Goal: Task Accomplishment & Management: Use online tool/utility

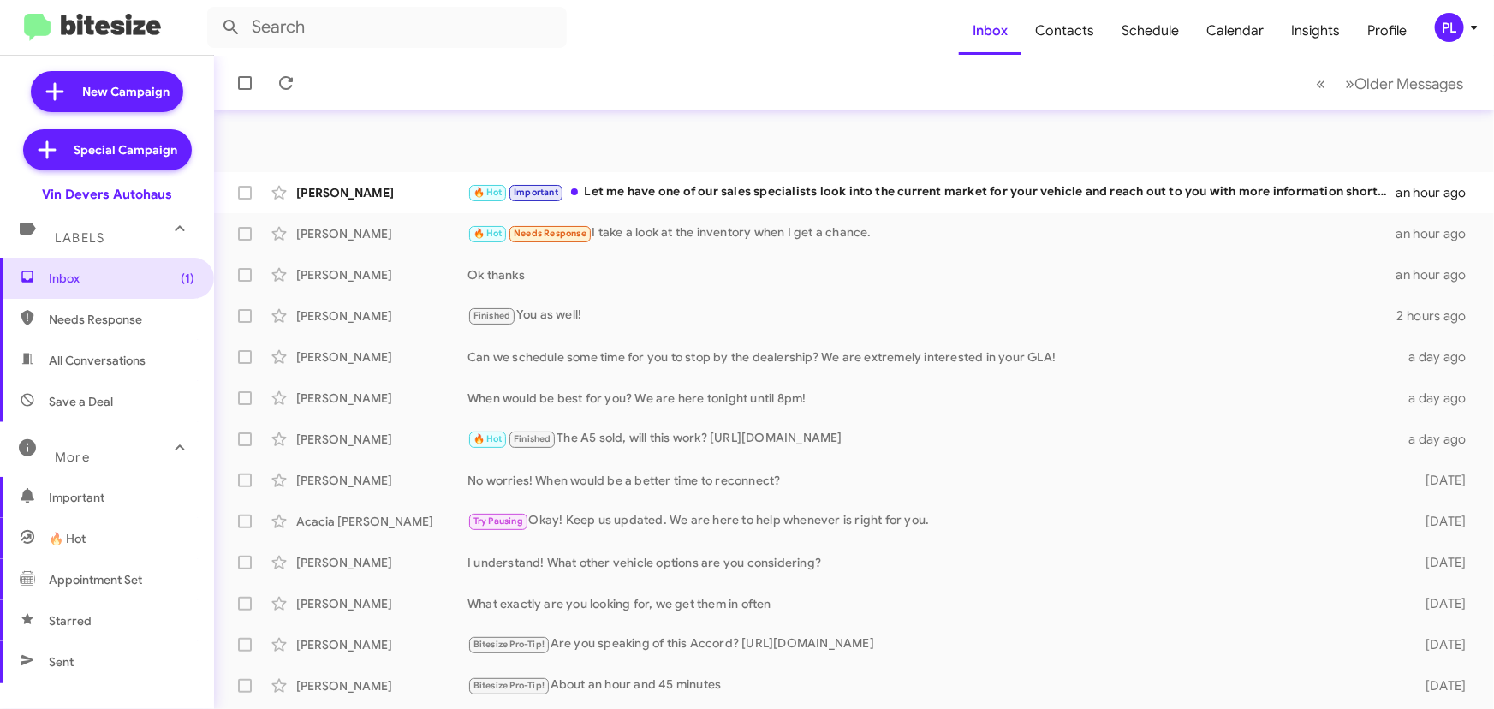
scroll to position [284, 0]
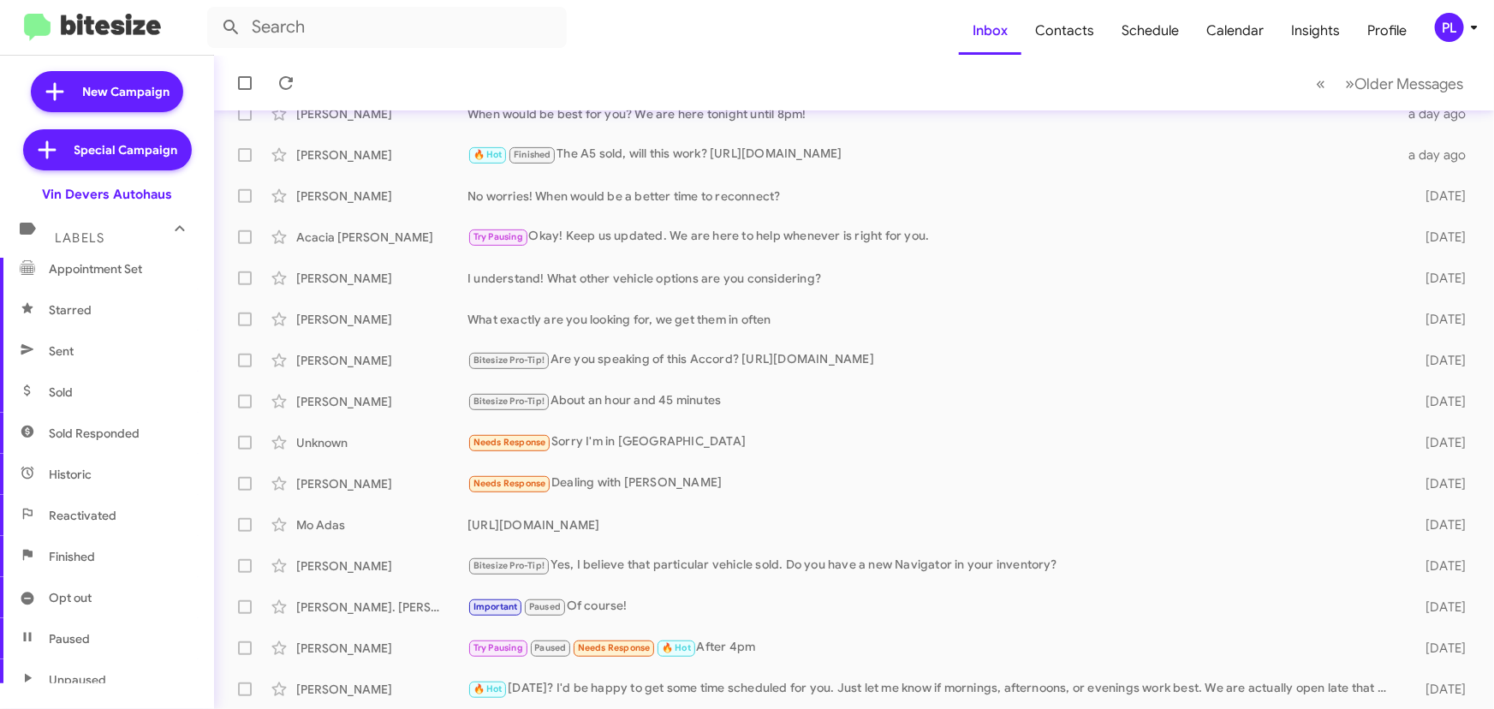
click at [1479, 34] on icon at bounding box center [1475, 27] width 21 height 21
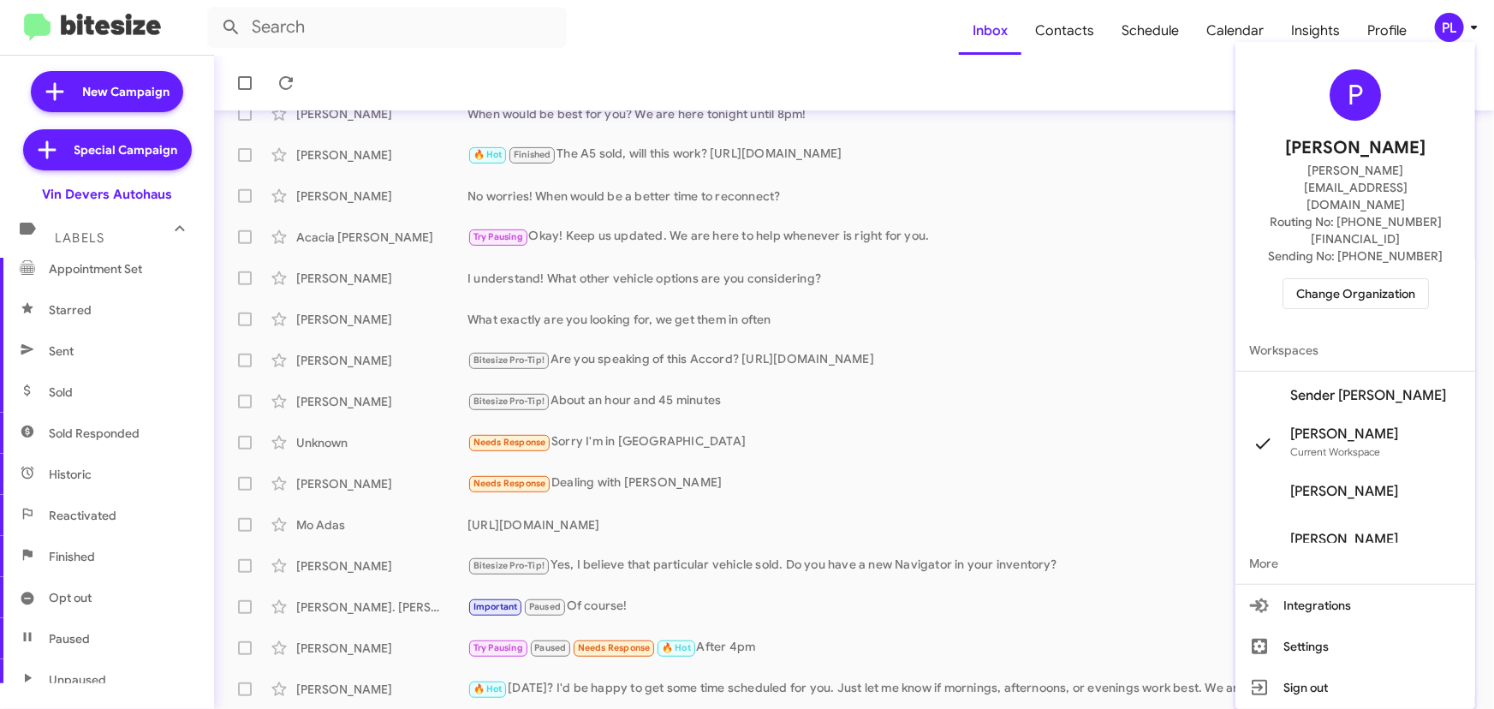
click at [1384, 387] on span "Sender Vin Devers's" at bounding box center [1369, 395] width 156 height 17
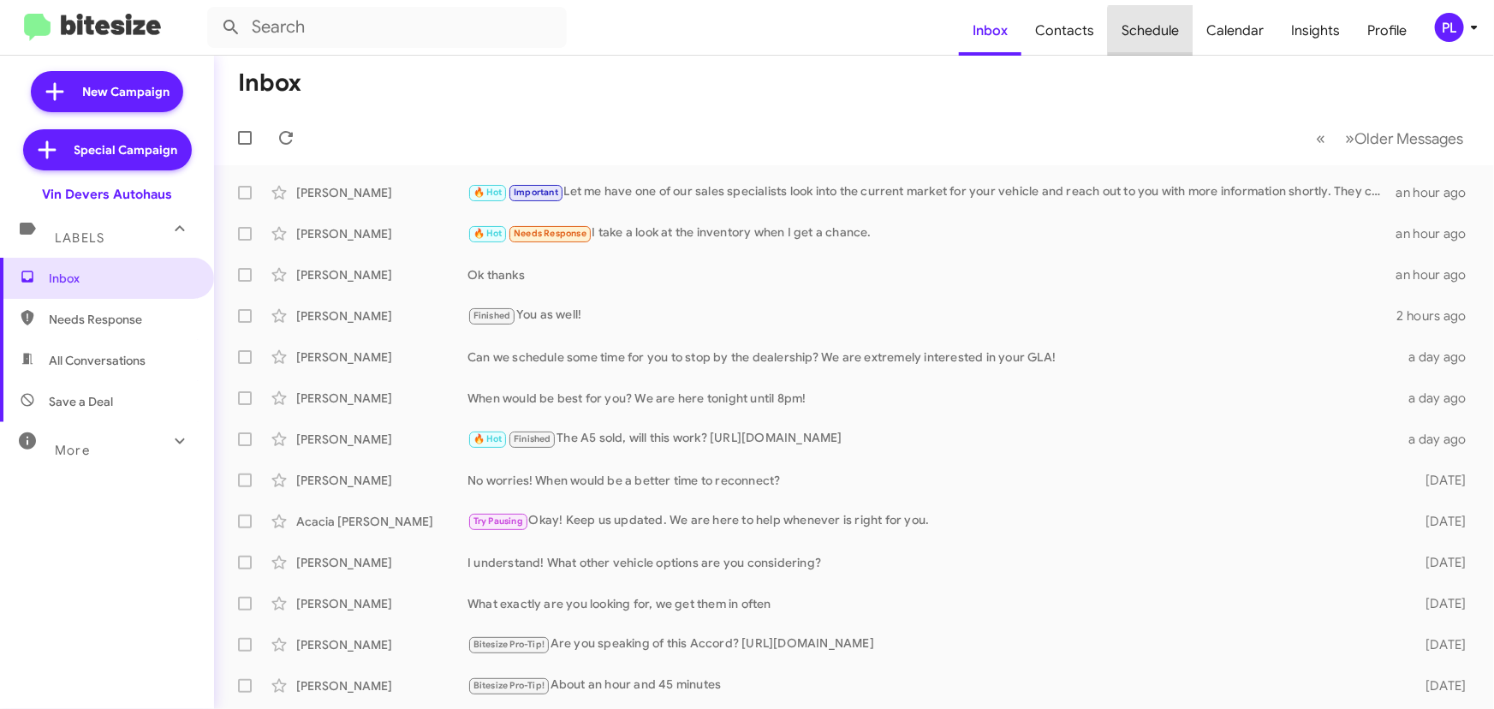
click at [1156, 33] on span "Schedule" at bounding box center [1150, 31] width 85 height 50
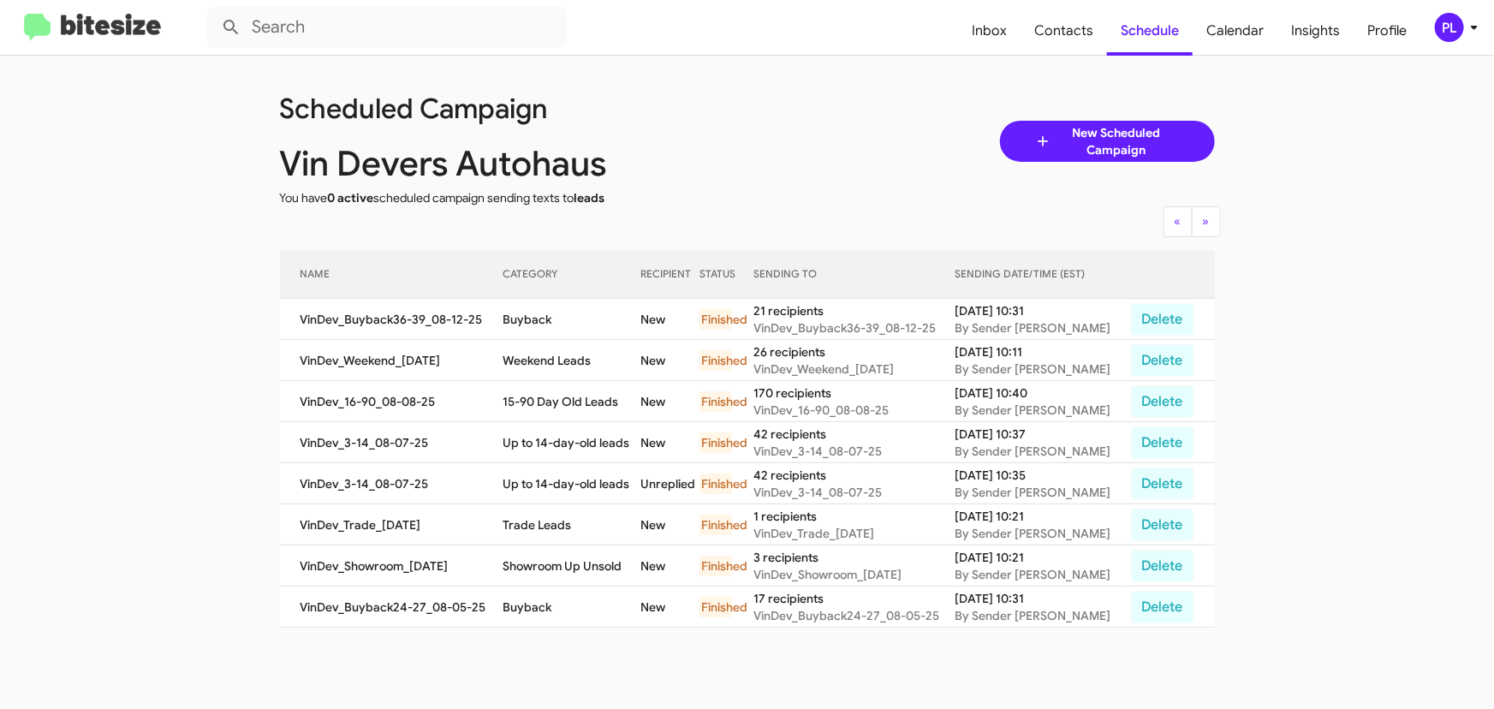
click at [1156, 135] on span "New Scheduled Campaign" at bounding box center [1117, 141] width 128 height 34
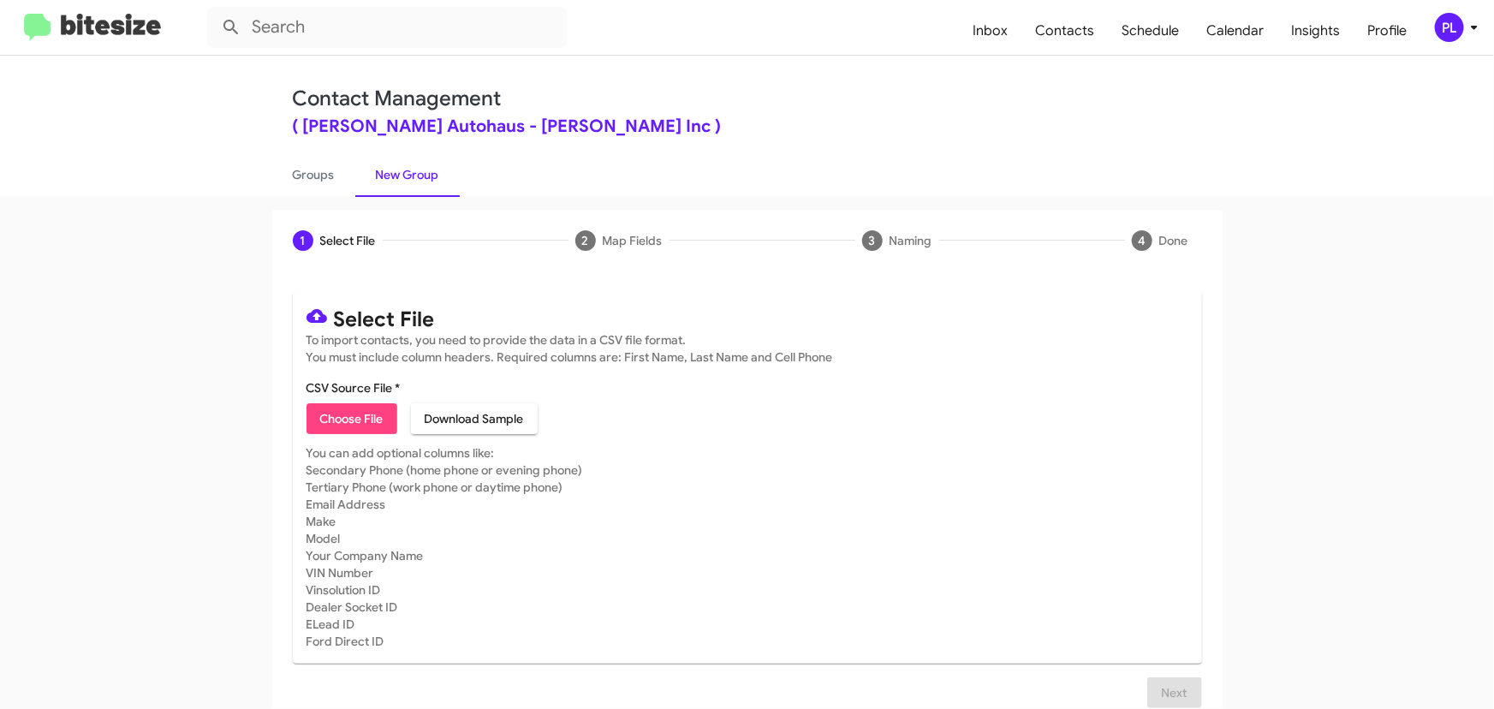
click at [122, 31] on img at bounding box center [92, 28] width 137 height 28
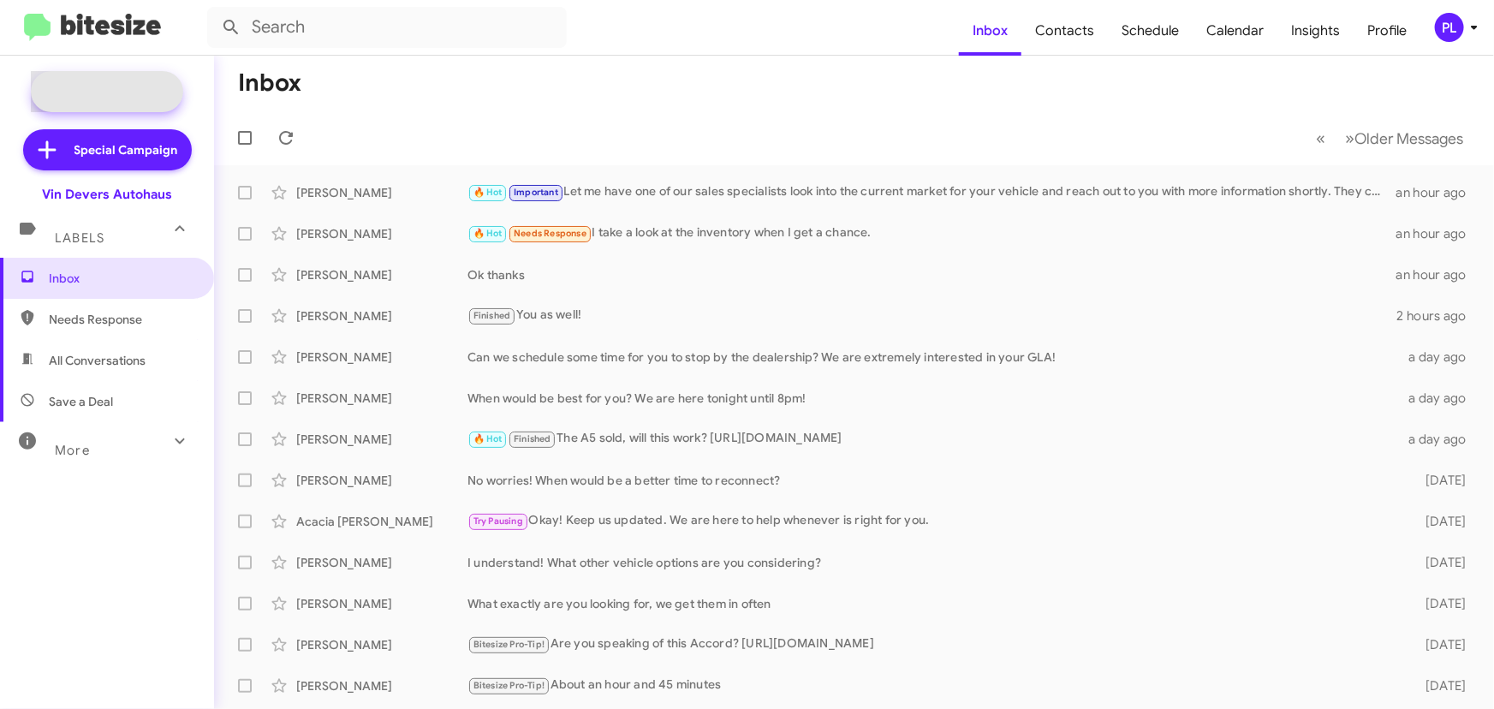
click at [129, 92] on span "New Campaign" at bounding box center [125, 91] width 87 height 17
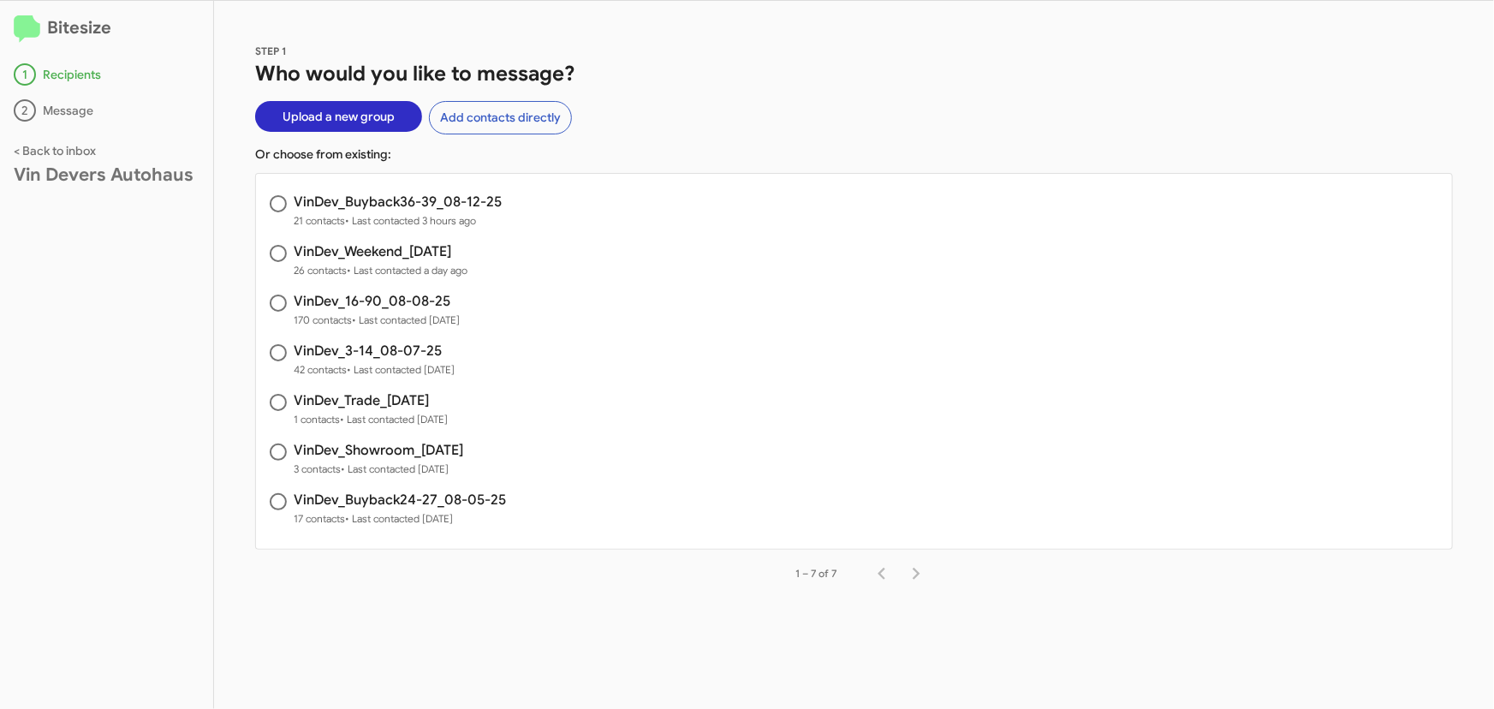
click at [358, 118] on span "Upload a new group" at bounding box center [339, 116] width 112 height 31
click at [462, 125] on button "Add contacts directly" at bounding box center [500, 117] width 143 height 33
